Goal: Navigation & Orientation: Find specific page/section

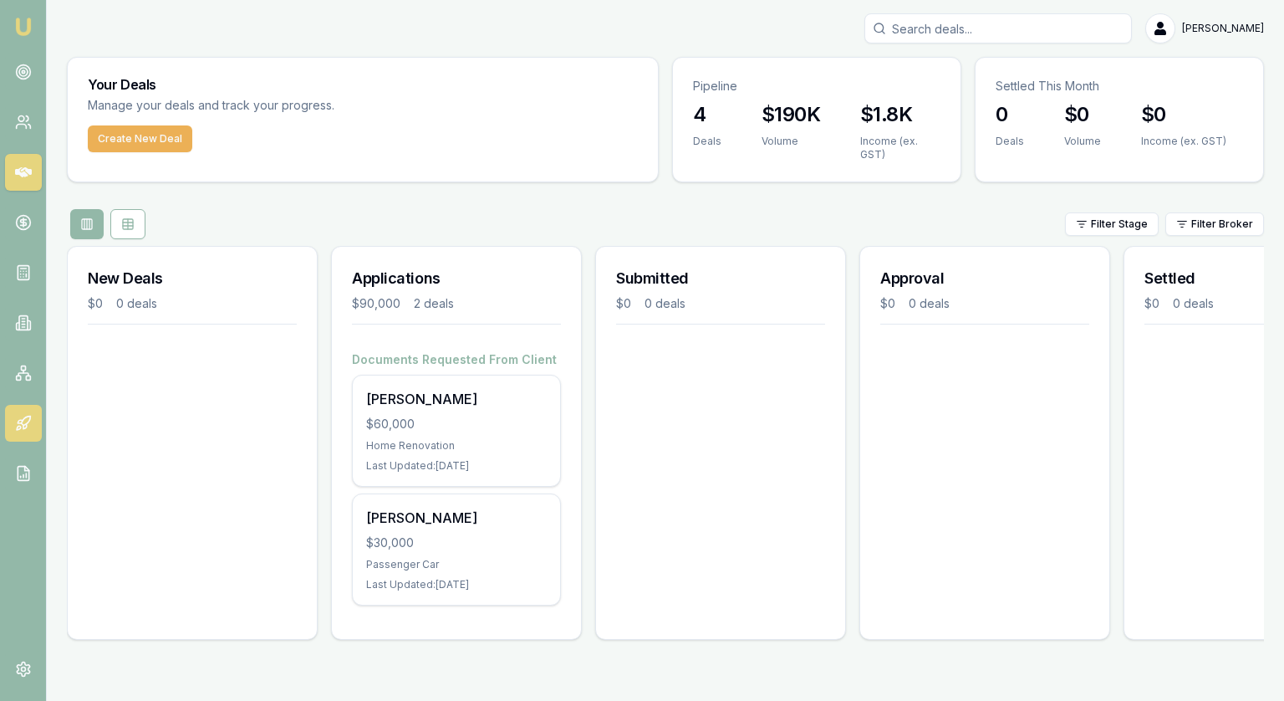
click at [27, 426] on icon at bounding box center [24, 426] width 3 height 5
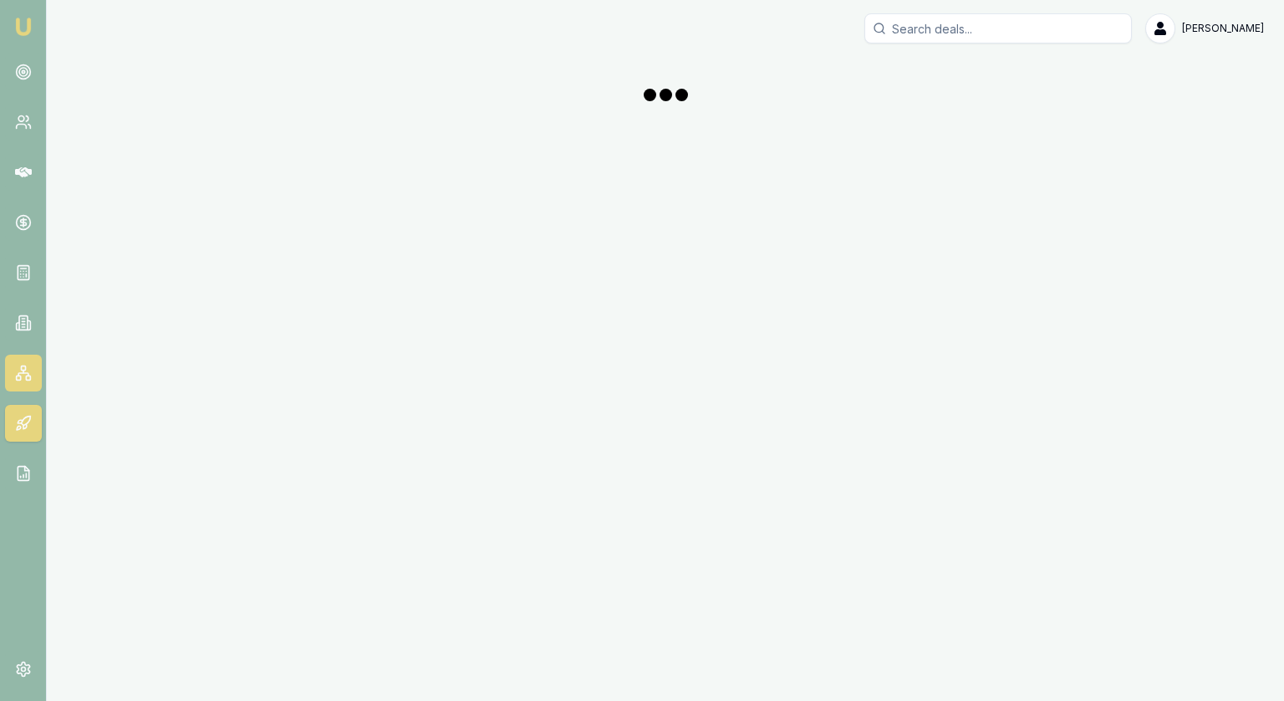
click at [20, 377] on rect at bounding box center [18, 377] width 4 height 4
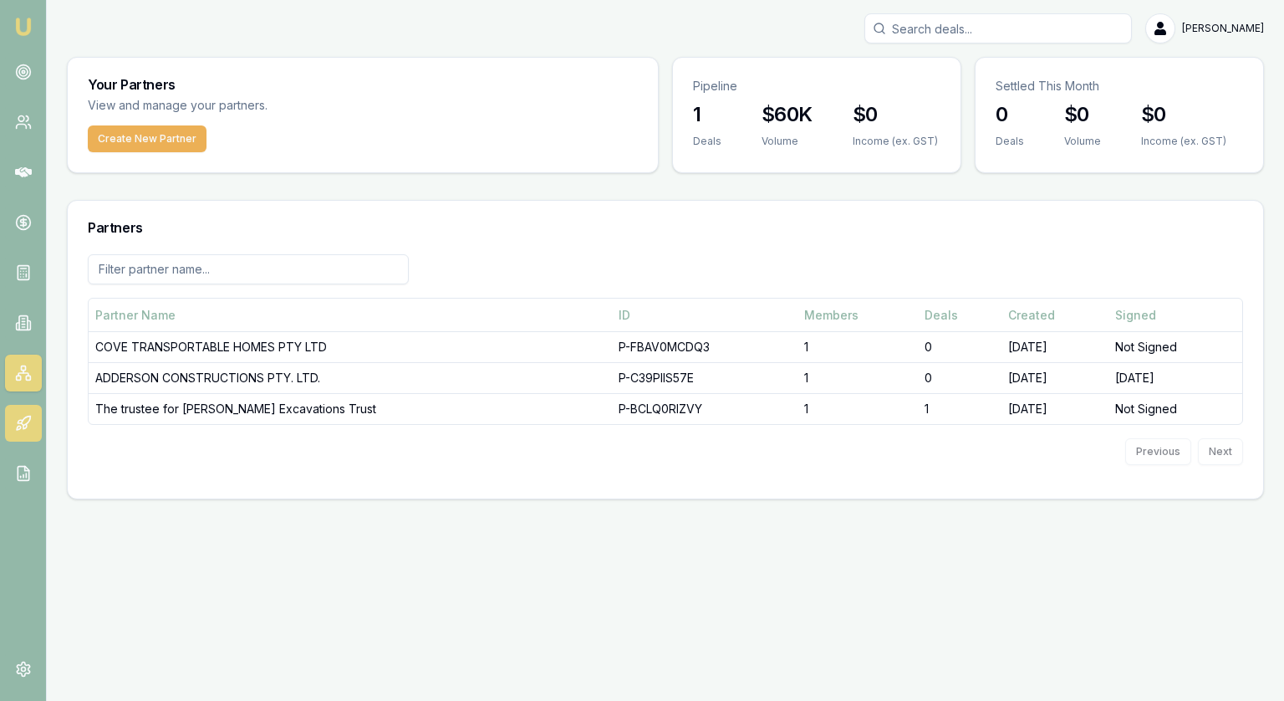
click at [38, 421] on link at bounding box center [23, 423] width 37 height 37
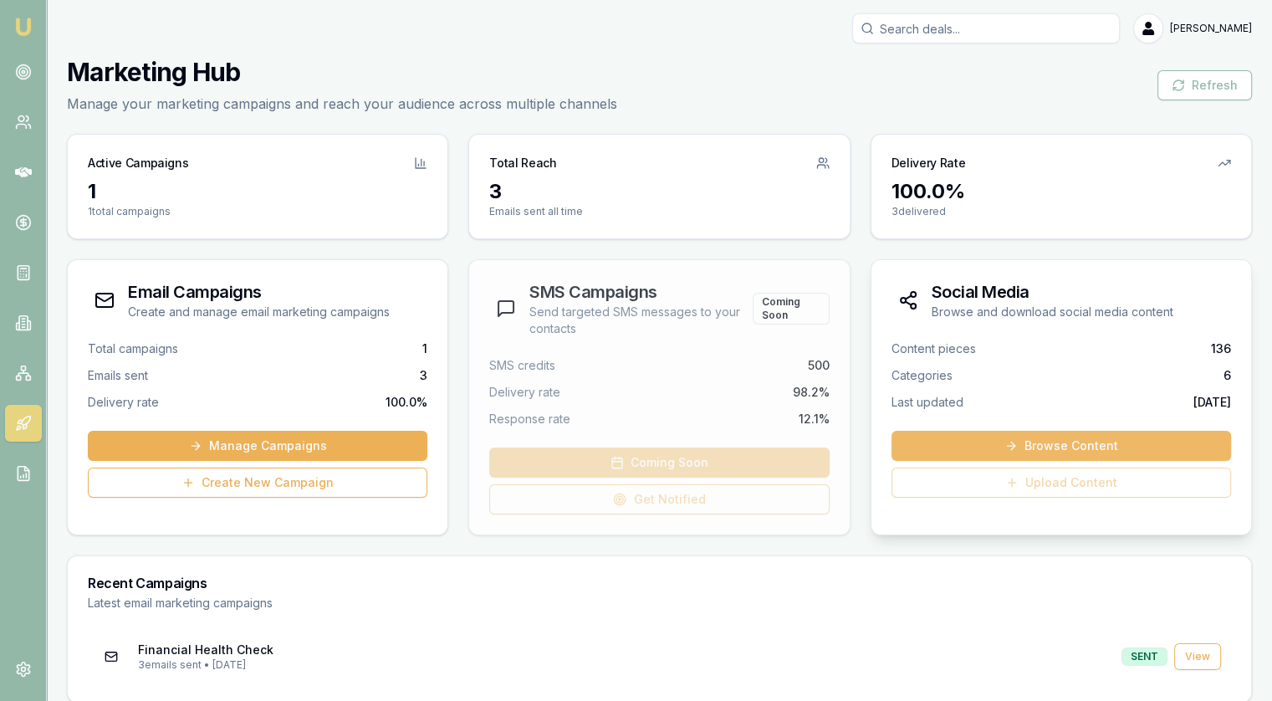
click at [994, 432] on link "Browse Content" at bounding box center [1060, 446] width 339 height 30
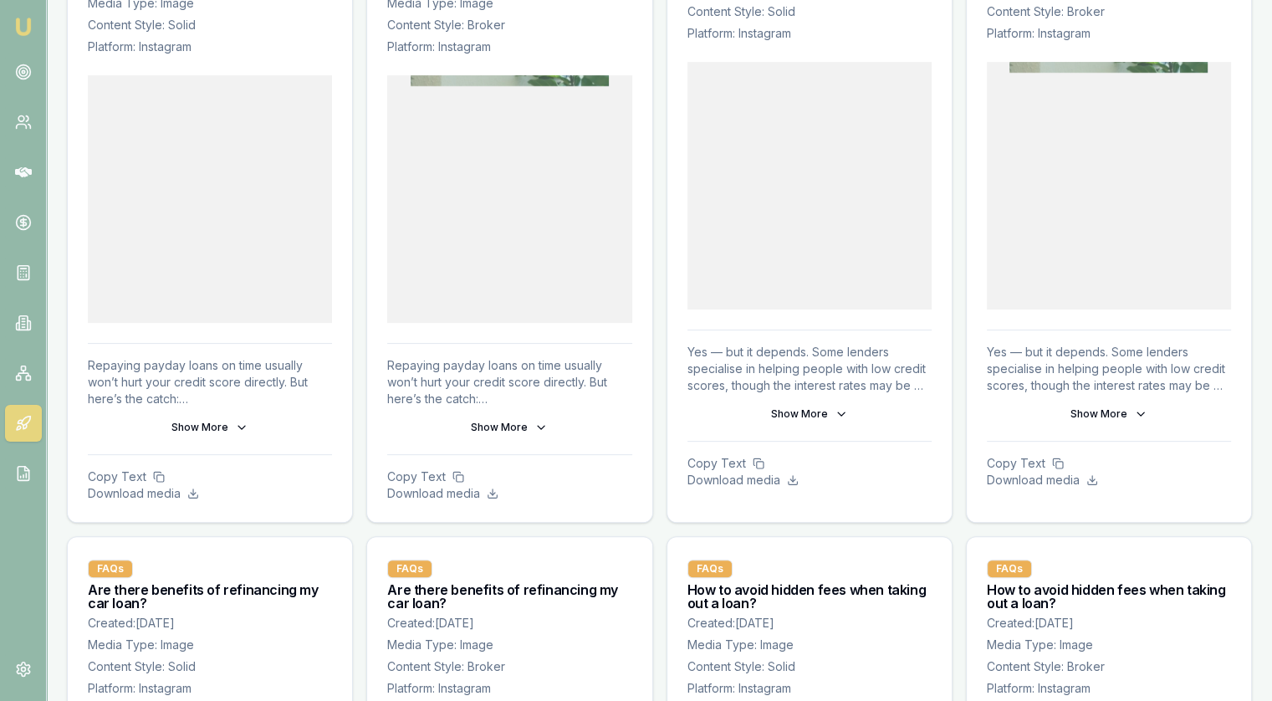
scroll to position [251, 0]
